Goal: Information Seeking & Learning: Learn about a topic

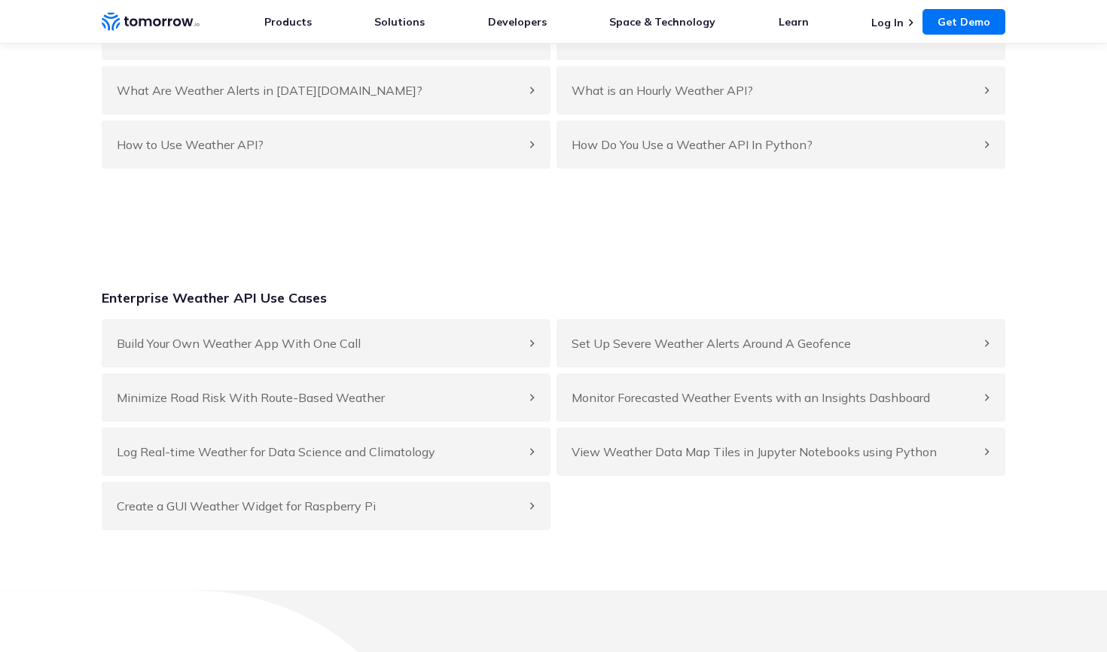
scroll to position [6152, 0]
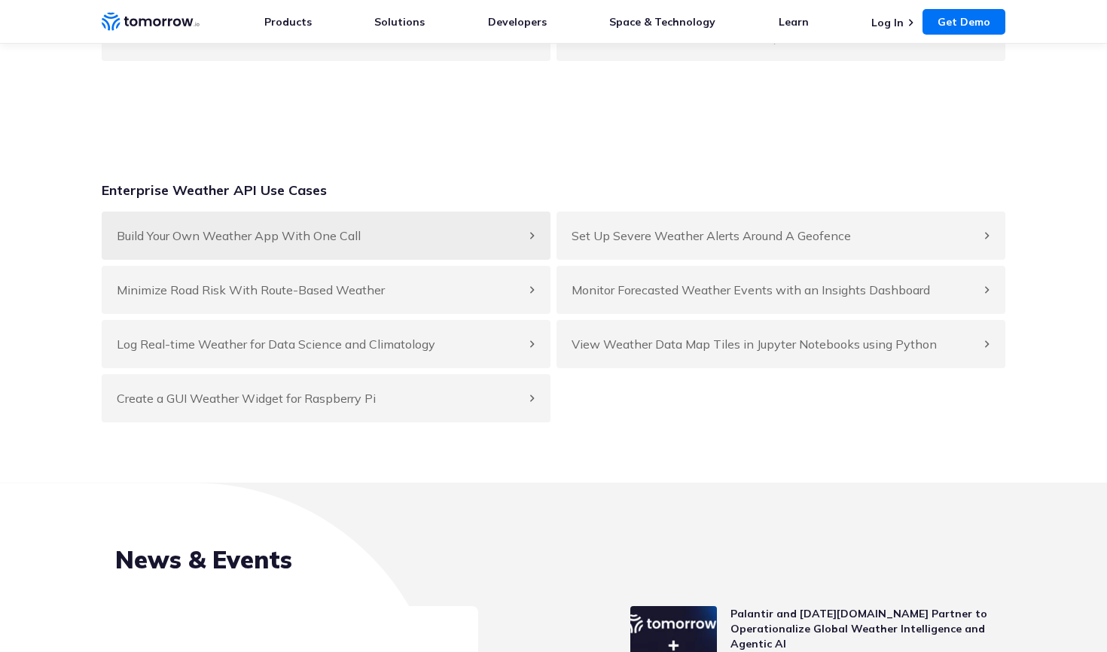
click at [249, 245] on h4 "Build Your Own Weather App With One Call" at bounding box center [319, 236] width 404 height 18
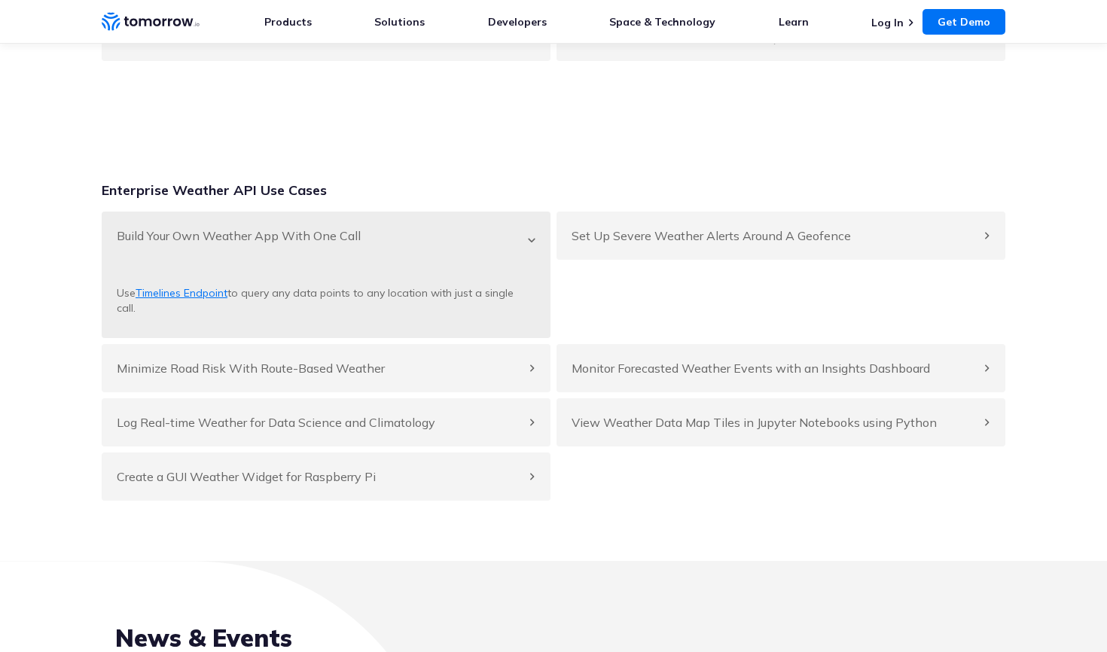
click at [520, 245] on h4 "Build Your Own Weather App With One Call" at bounding box center [319, 236] width 404 height 18
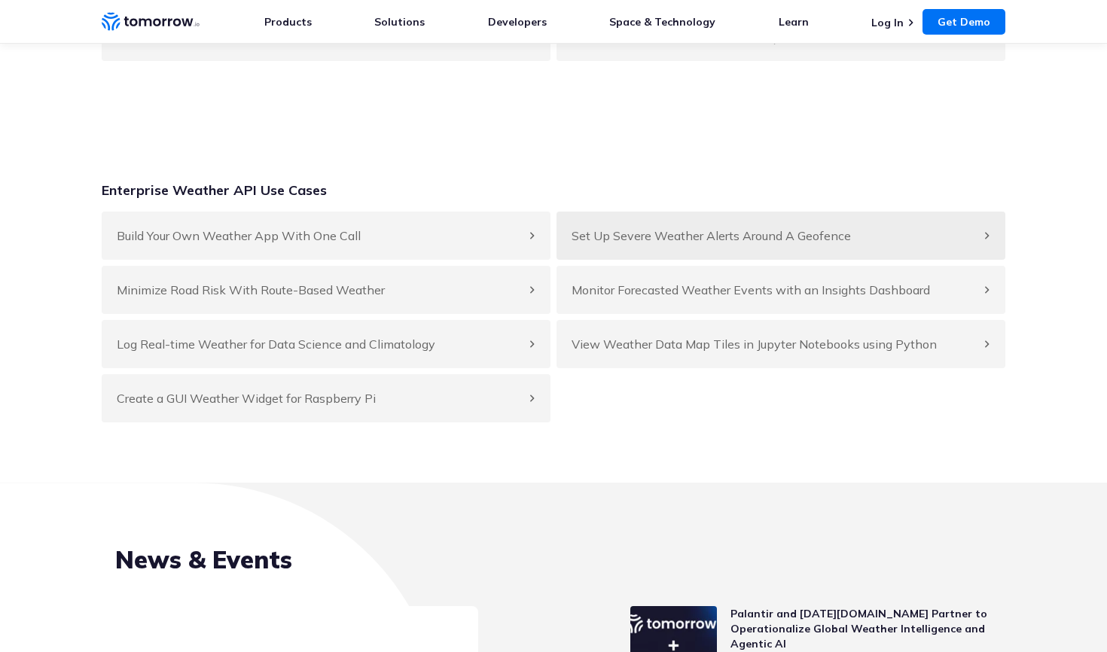
click at [975, 245] on h4 "Set Up Severe Weather Alerts Around A Geofence" at bounding box center [774, 236] width 404 height 18
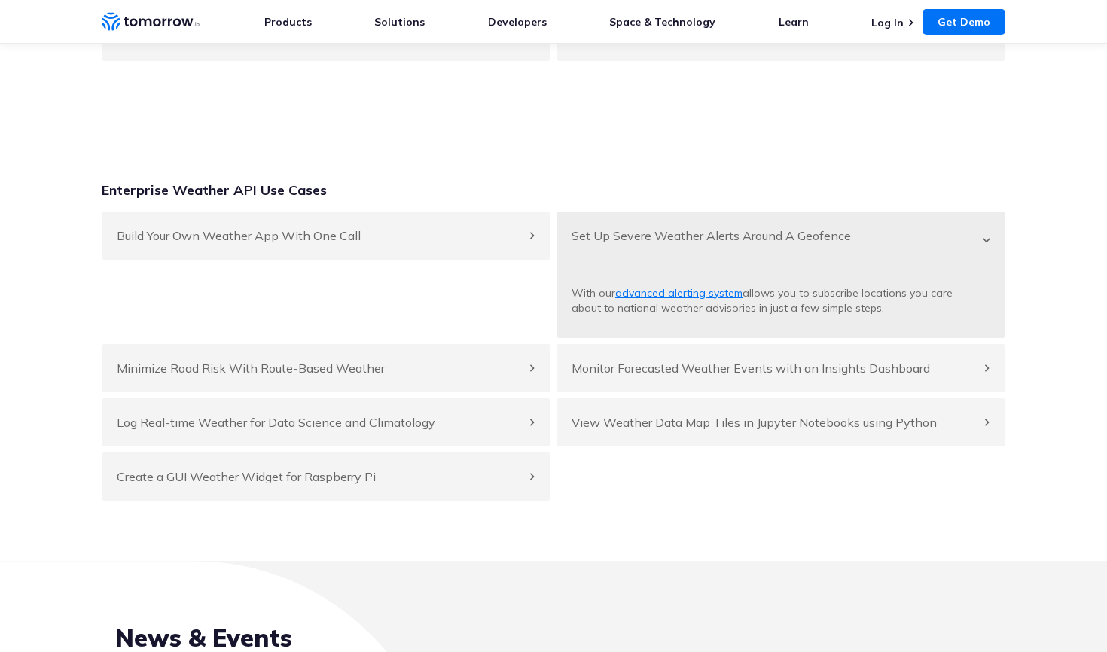
click at [988, 260] on div "Set Up Severe Weather Alerts Around A Geofence" at bounding box center [781, 236] width 449 height 48
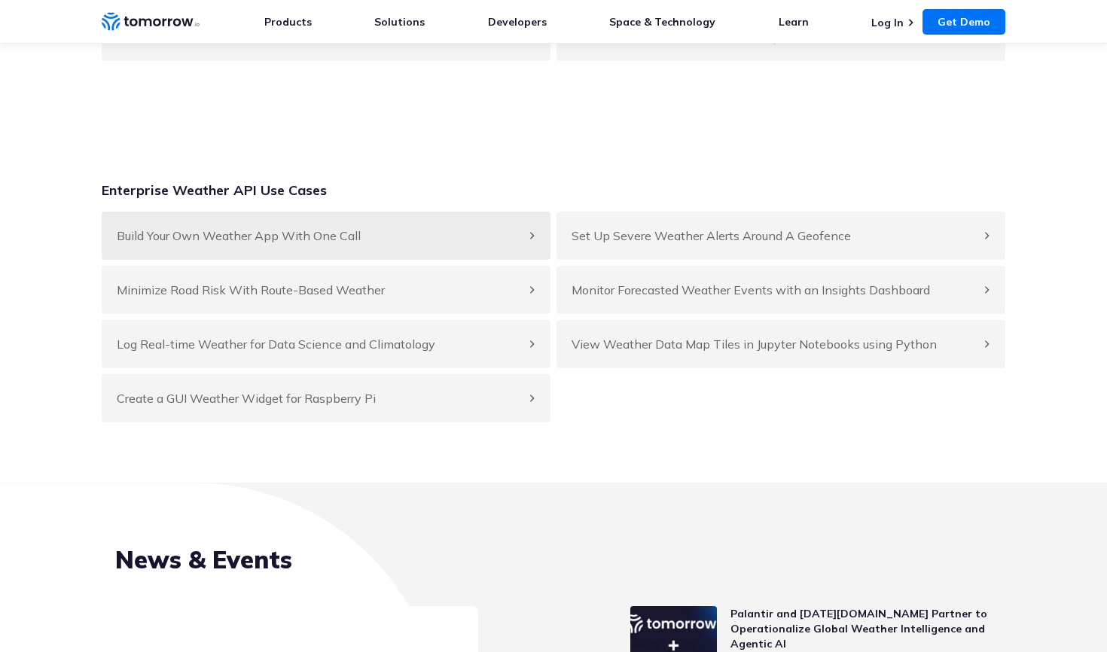
click at [435, 245] on h4 "Build Your Own Weather App With One Call" at bounding box center [319, 236] width 404 height 18
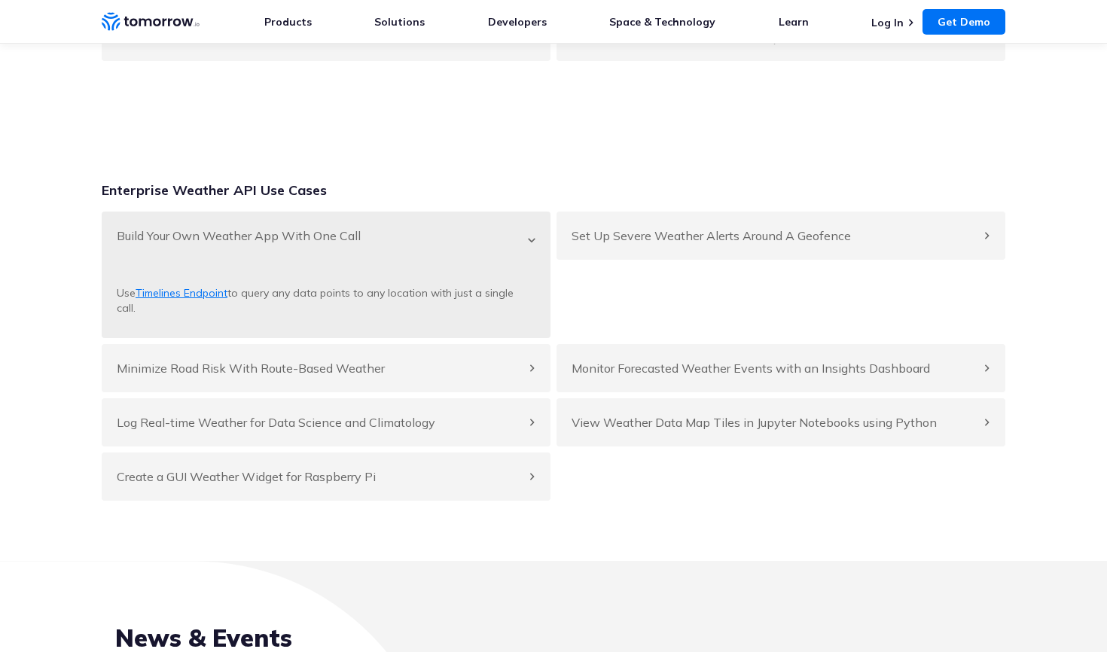
click at [435, 245] on h4 "Build Your Own Weather App With One Call" at bounding box center [319, 236] width 404 height 18
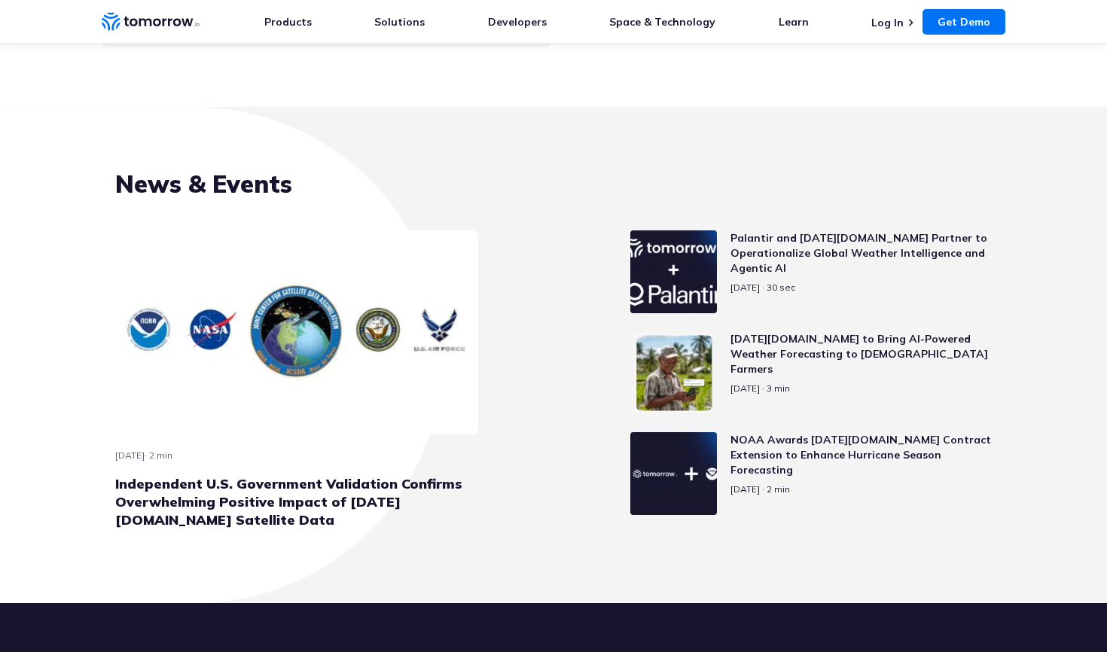
scroll to position [6473, 0]
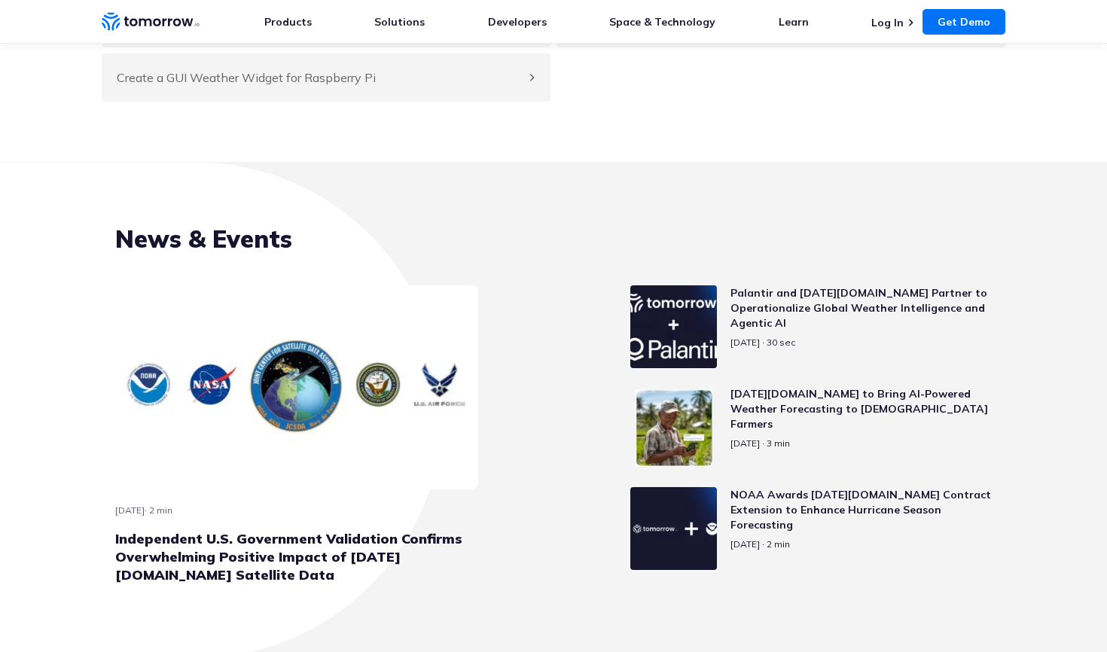
click at [829, 328] on h3 "Palantir and Tomorrow.io Partner to Operationalize Global Weather Intelligence …" at bounding box center [861, 307] width 261 height 45
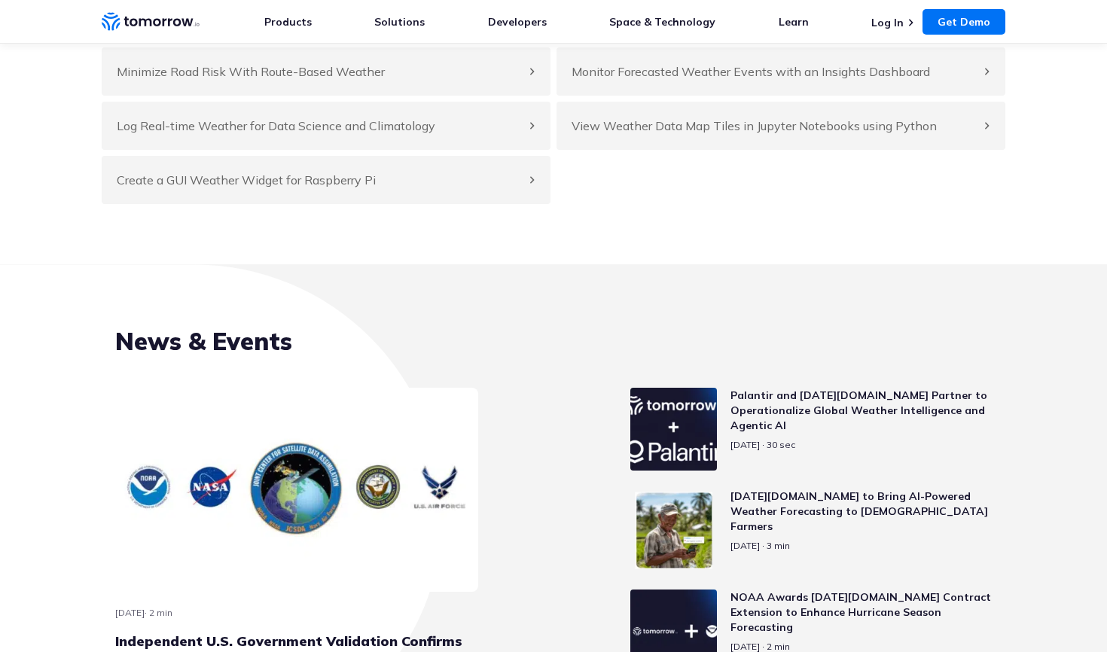
scroll to position [6214, 0]
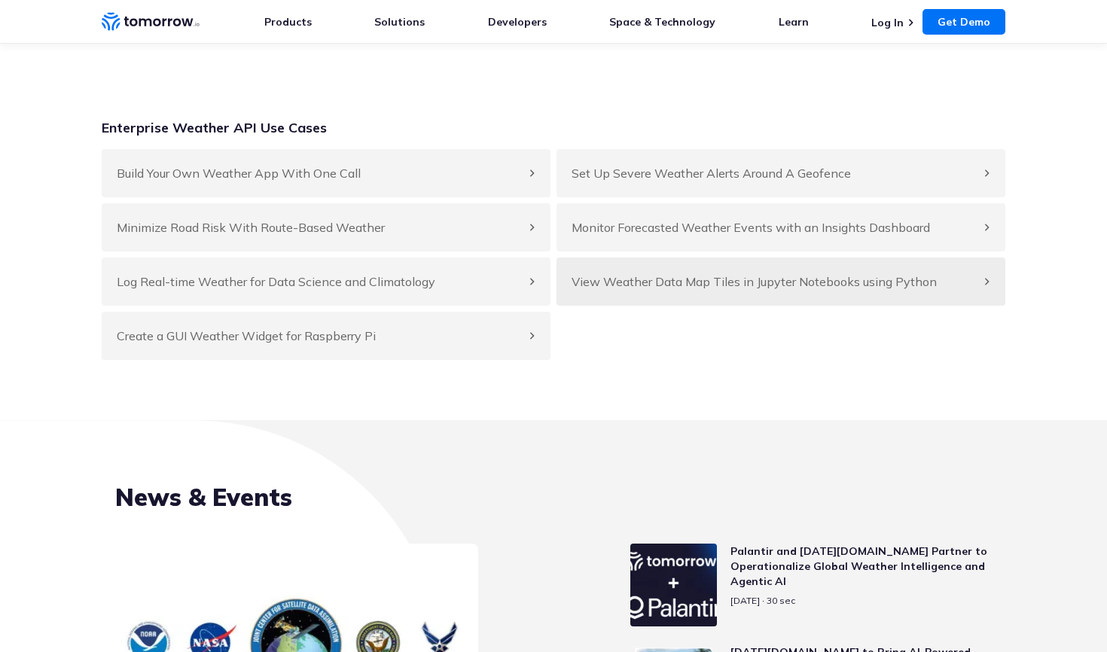
click at [646, 291] on h4 "View Weather Data Map Tiles in Jupyter Notebooks using Python" at bounding box center [774, 282] width 404 height 18
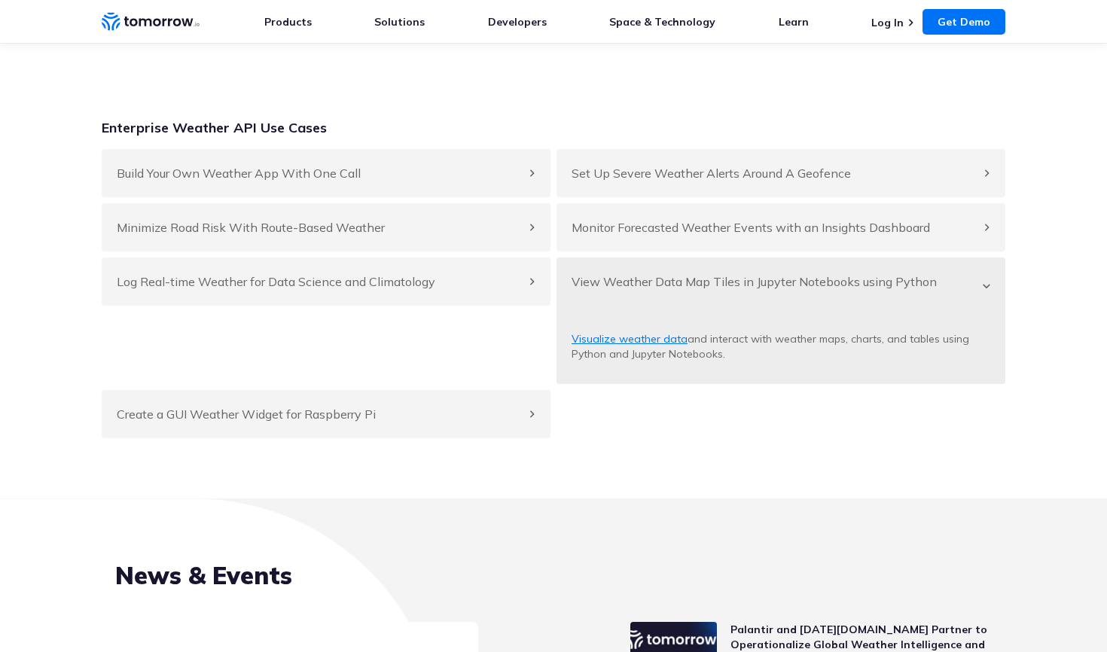
click at [646, 291] on h4 "View Weather Data Map Tiles in Jupyter Notebooks using Python" at bounding box center [774, 282] width 404 height 18
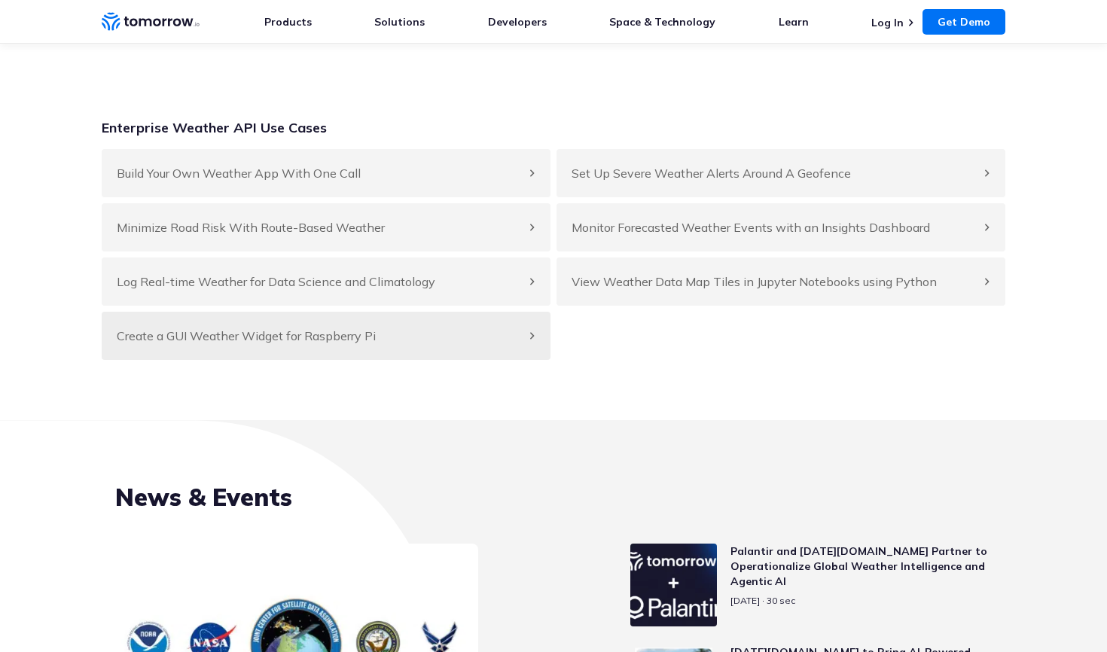
click at [316, 345] on h4 "Create a GUI Weather Widget for Raspberry Pi" at bounding box center [319, 336] width 404 height 18
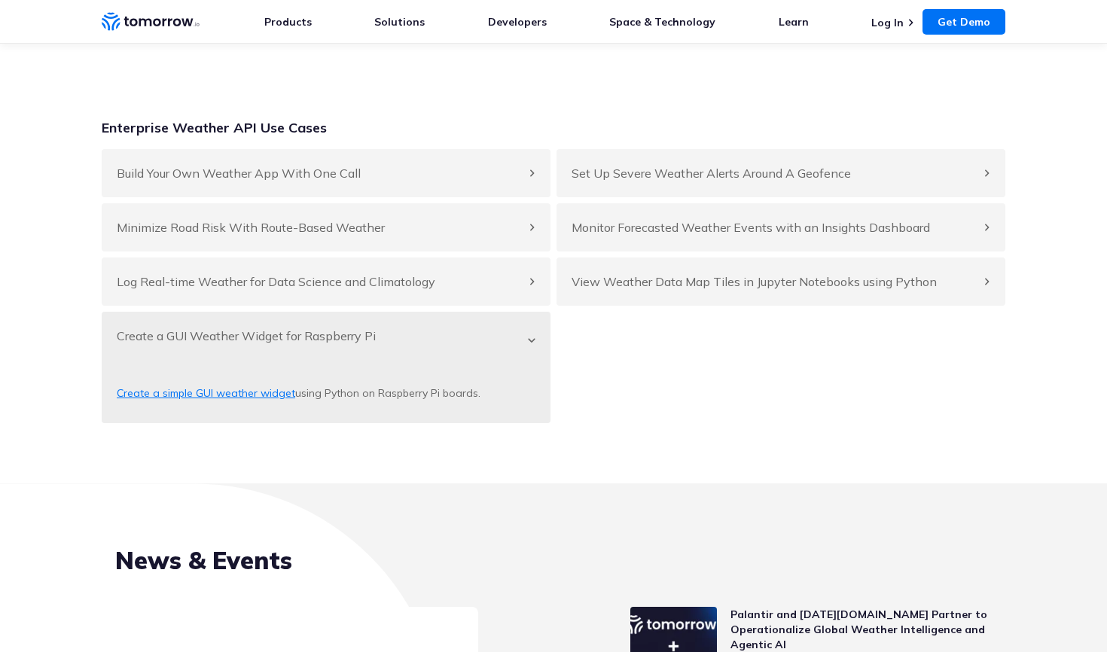
click at [295, 345] on h4 "Create a GUI Weather Widget for Raspberry Pi" at bounding box center [319, 336] width 404 height 18
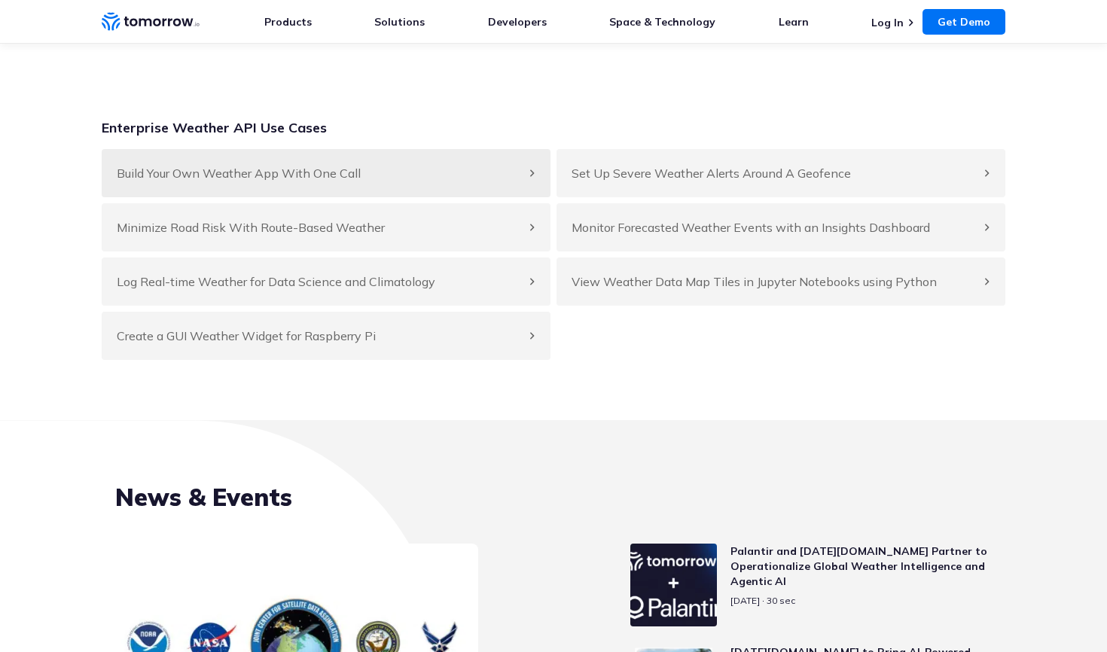
click at [286, 182] on h4 "Build Your Own Weather App With One Call" at bounding box center [319, 173] width 404 height 18
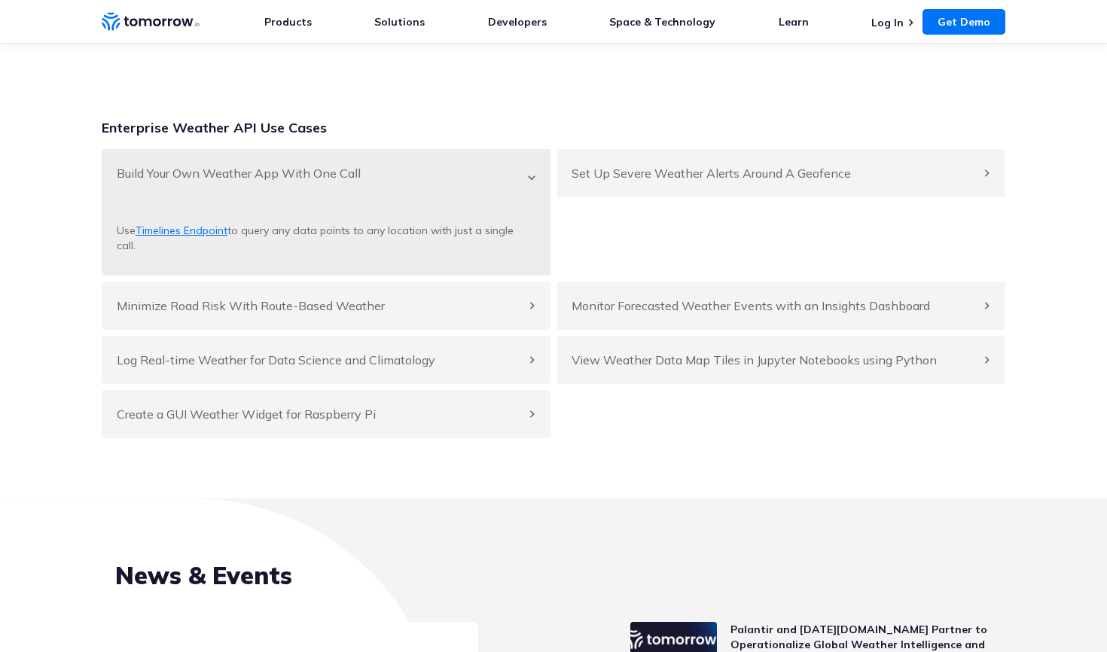
click at [213, 237] on link "Timelines Endpoint" at bounding box center [182, 231] width 92 height 14
click at [532, 197] on div "Build Your Own Weather App With One Call" at bounding box center [326, 173] width 449 height 48
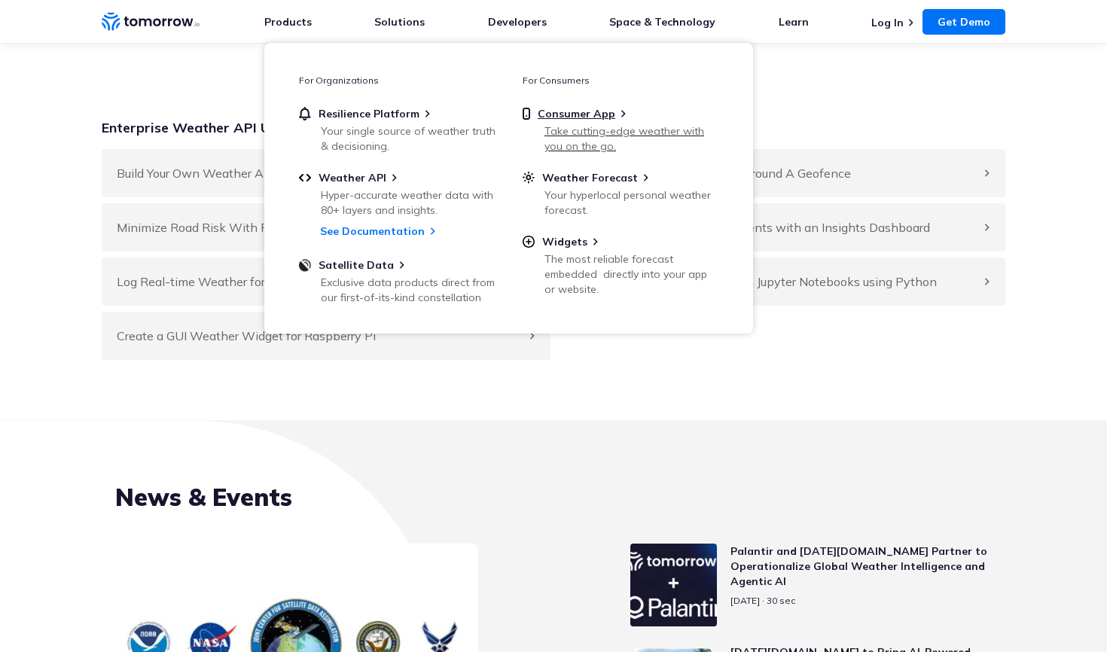
click at [604, 121] on link "Consumer App Take cutting-edge weather with you on the go." at bounding box center [621, 129] width 196 height 44
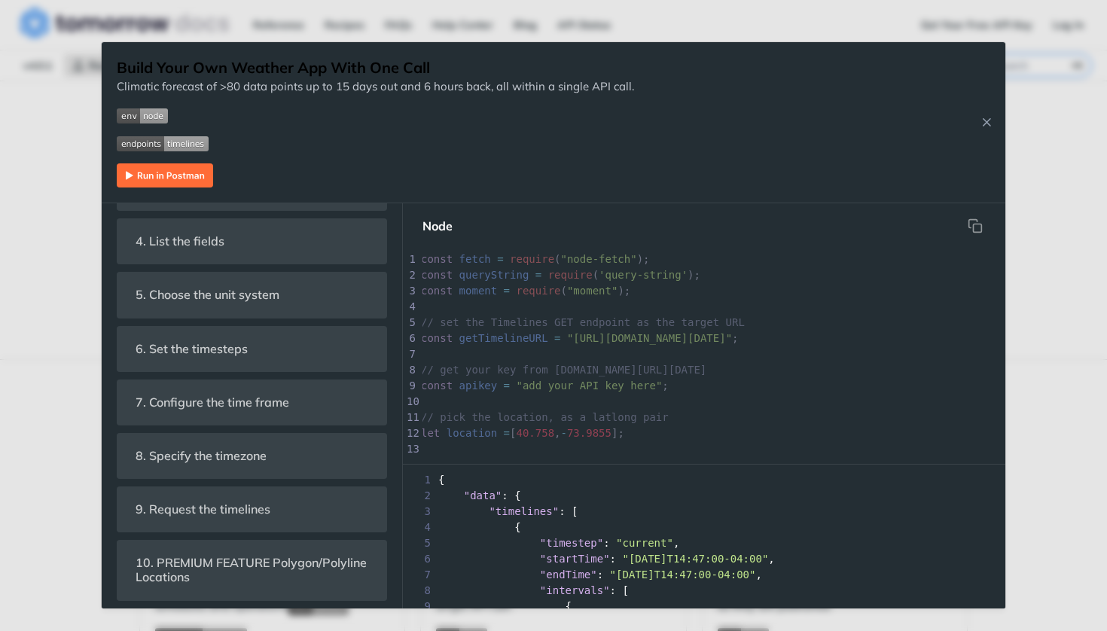
scroll to position [500, 0]
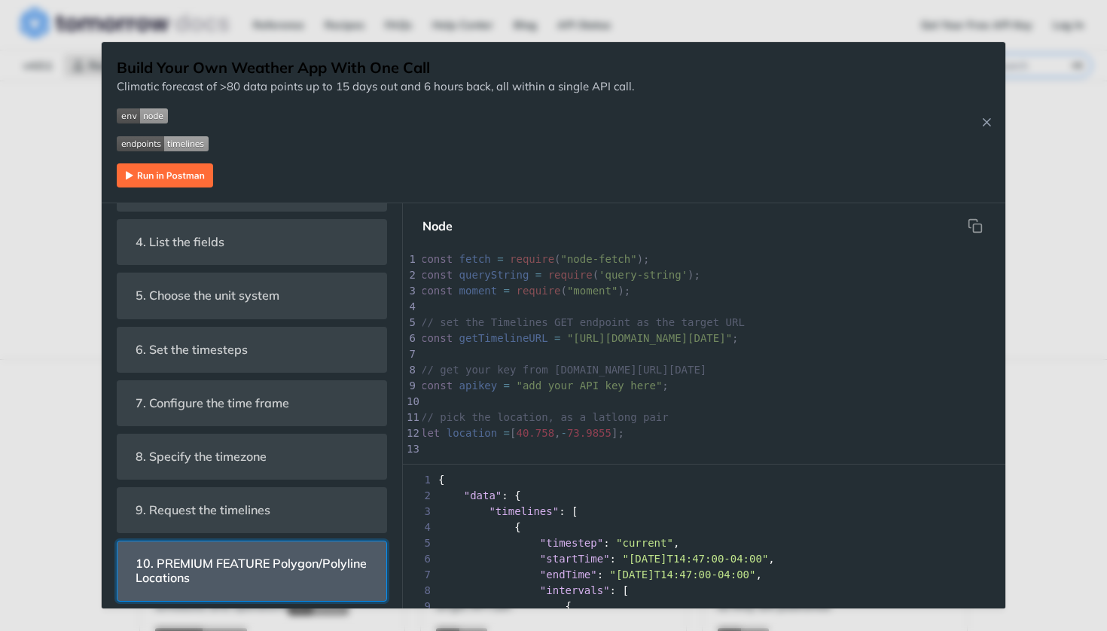
click at [263, 549] on span "10. PREMIUM FEATURE Polygon/Polyline Locations" at bounding box center [252, 571] width 254 height 44
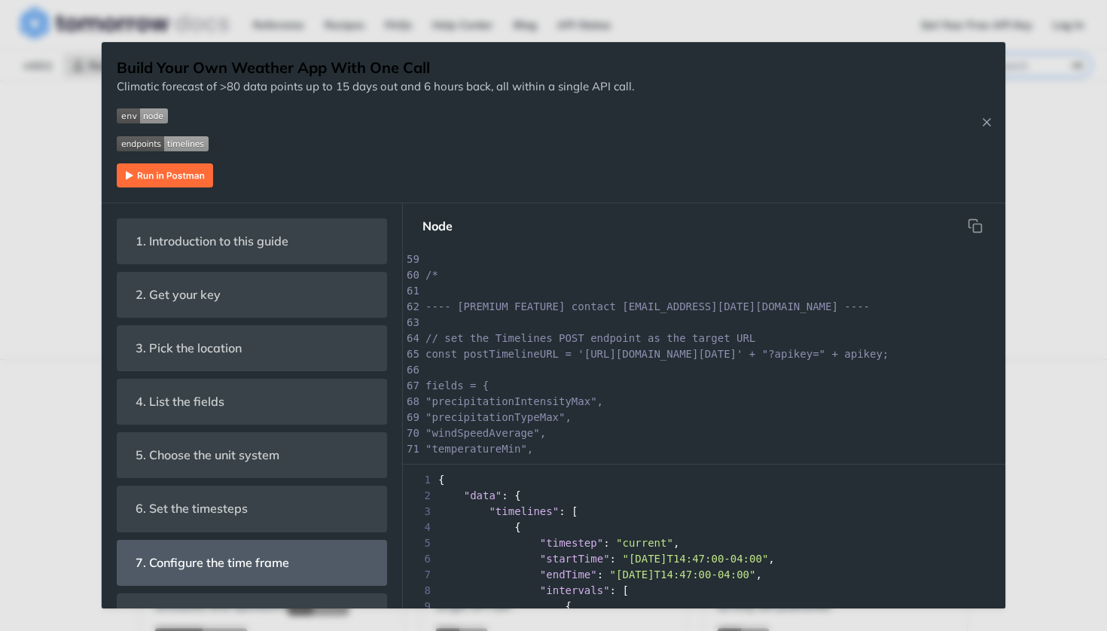
scroll to position [0, 0]
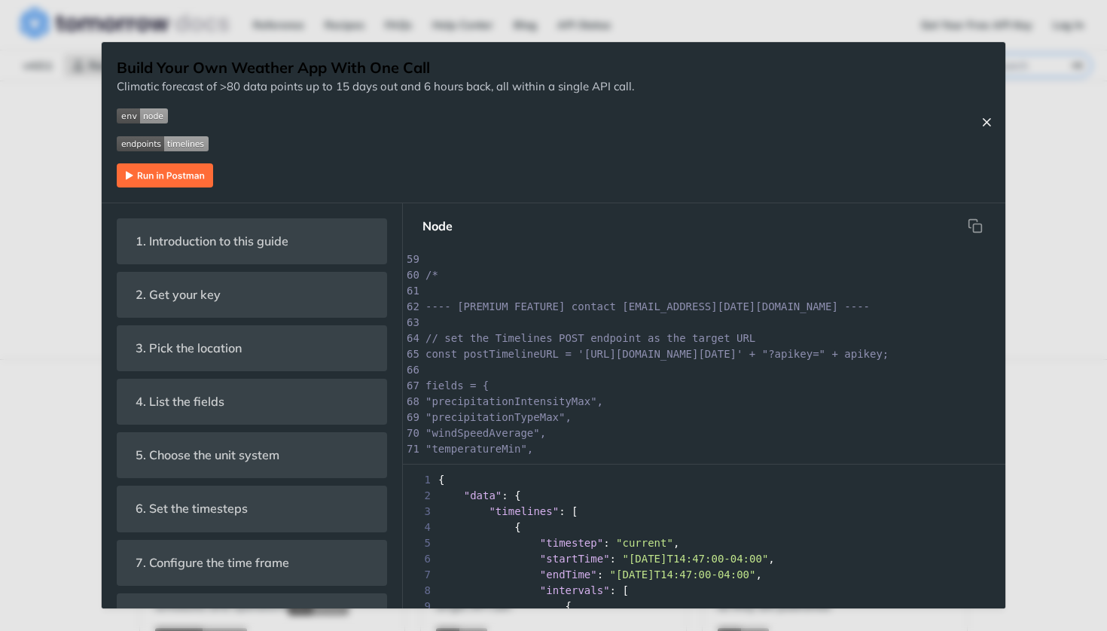
click at [985, 124] on icon "Close Recipe" at bounding box center [987, 122] width 14 height 14
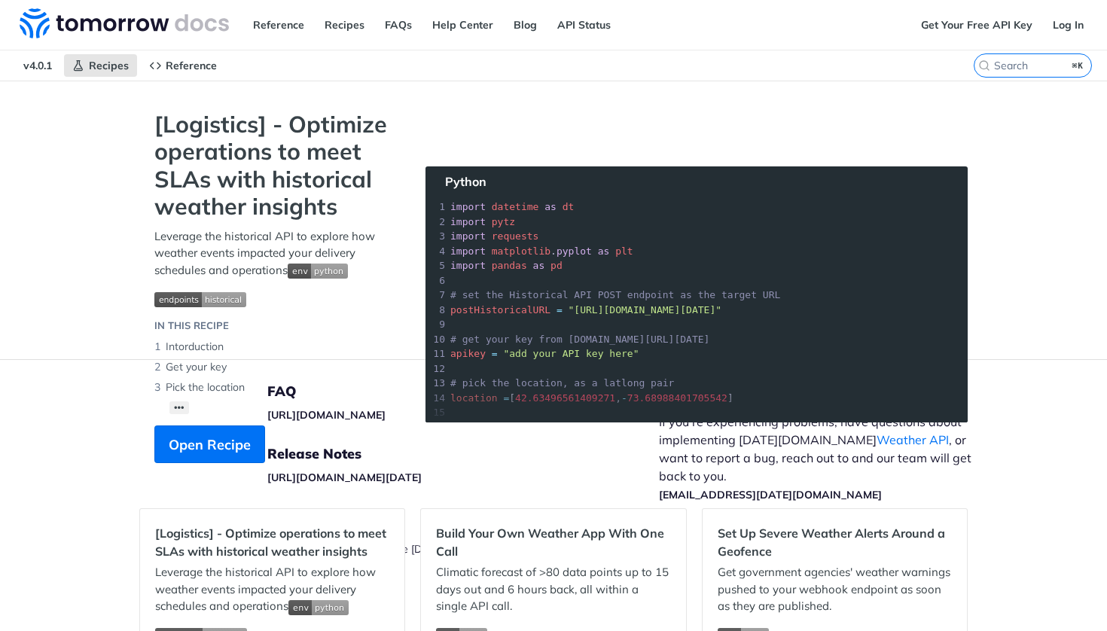
click at [32, 379] on footer "FAQ https://tomorrowio.zendesk.com/ Release Notes https://docs.tomorrow.io/refe…" at bounding box center [553, 495] width 1107 height 272
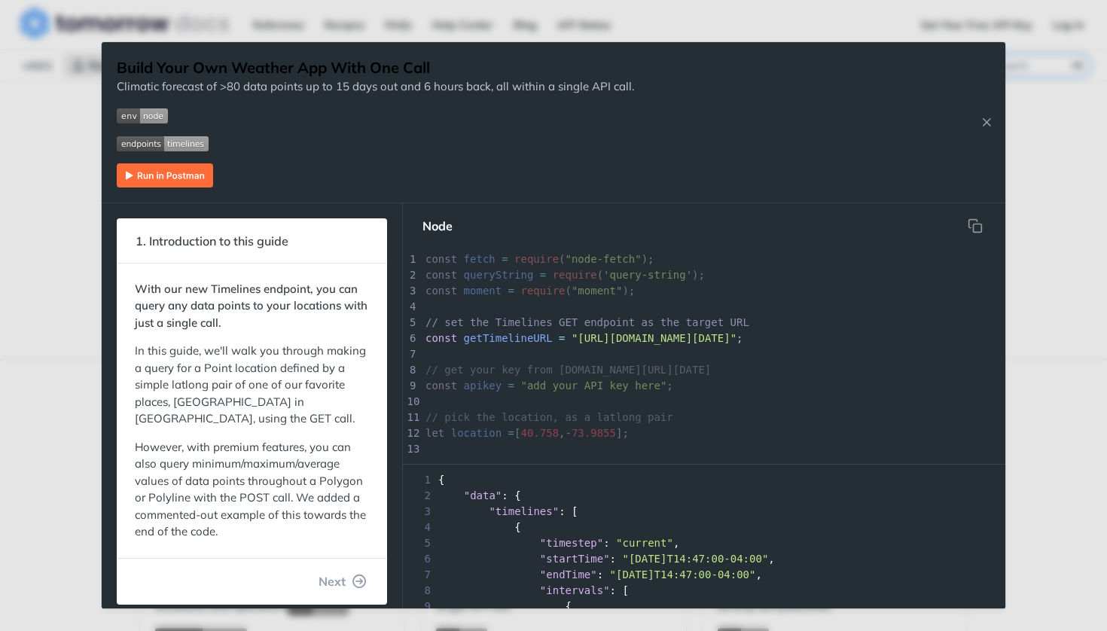
scroll to position [493, 0]
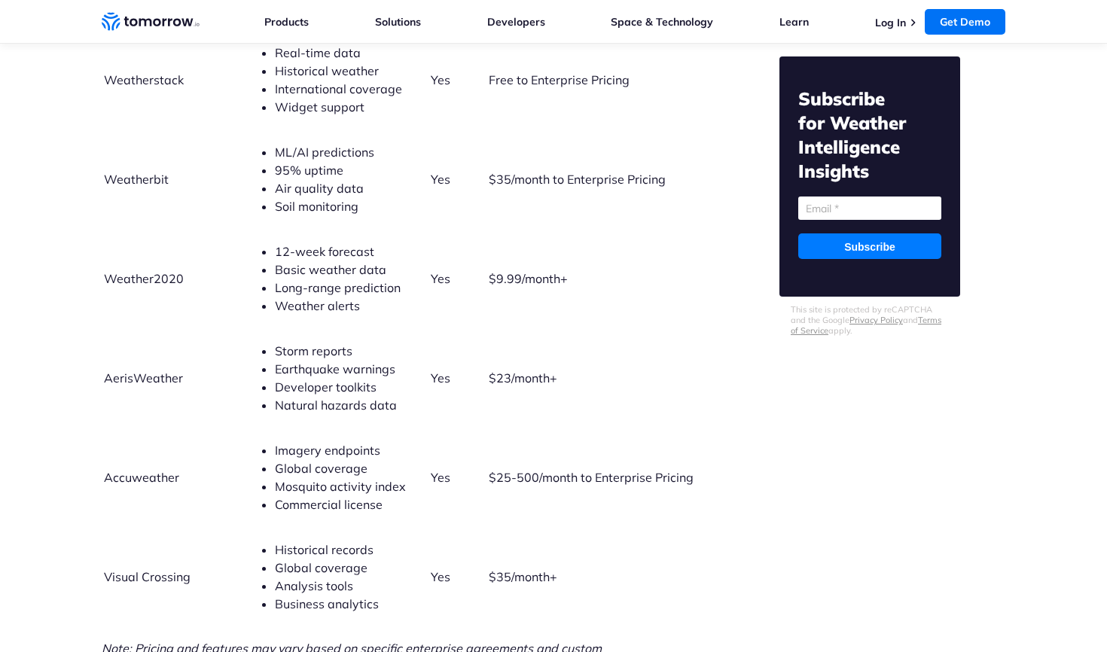
scroll to position [3921, 0]
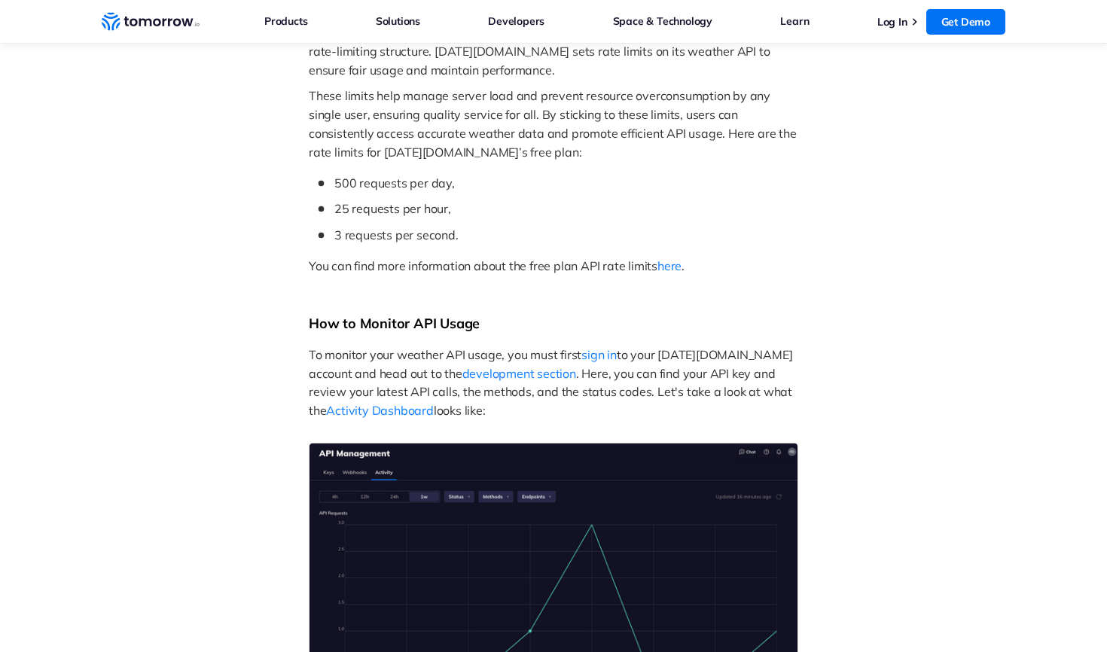
scroll to position [973, 0]
